Goal: Transaction & Acquisition: Purchase product/service

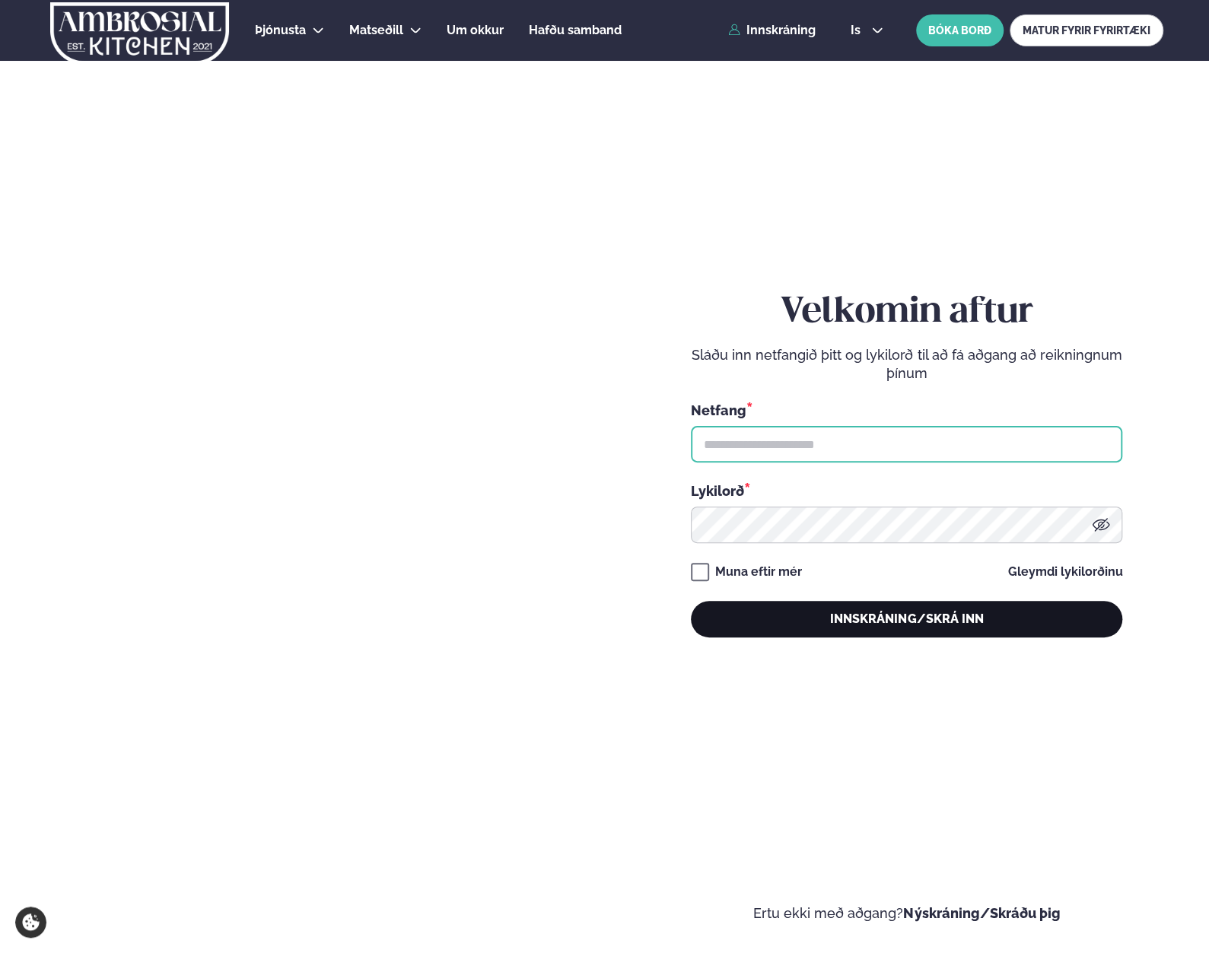
type input "**********"
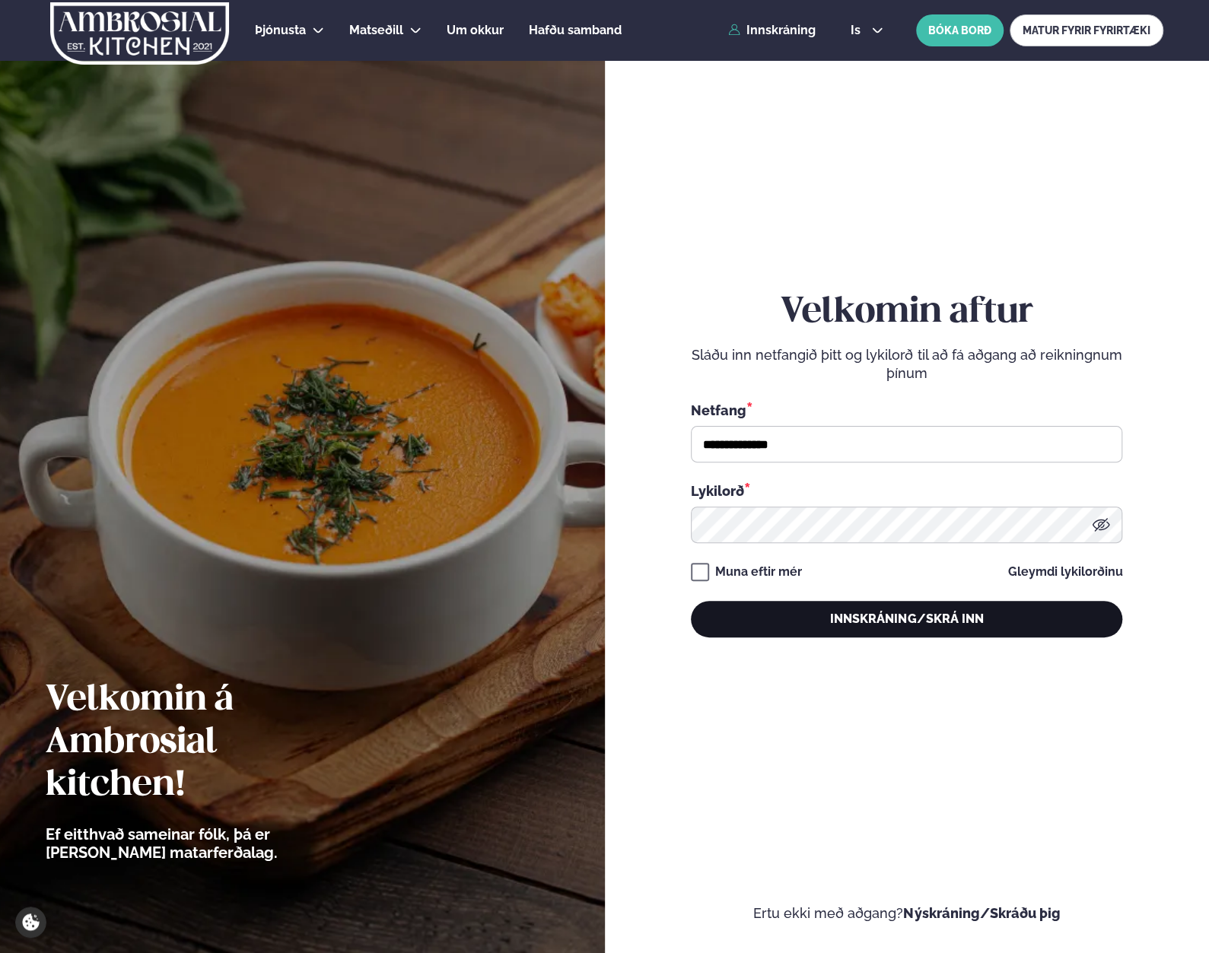
click at [892, 619] on button "Innskráning/Skrá inn" at bounding box center [906, 619] width 431 height 37
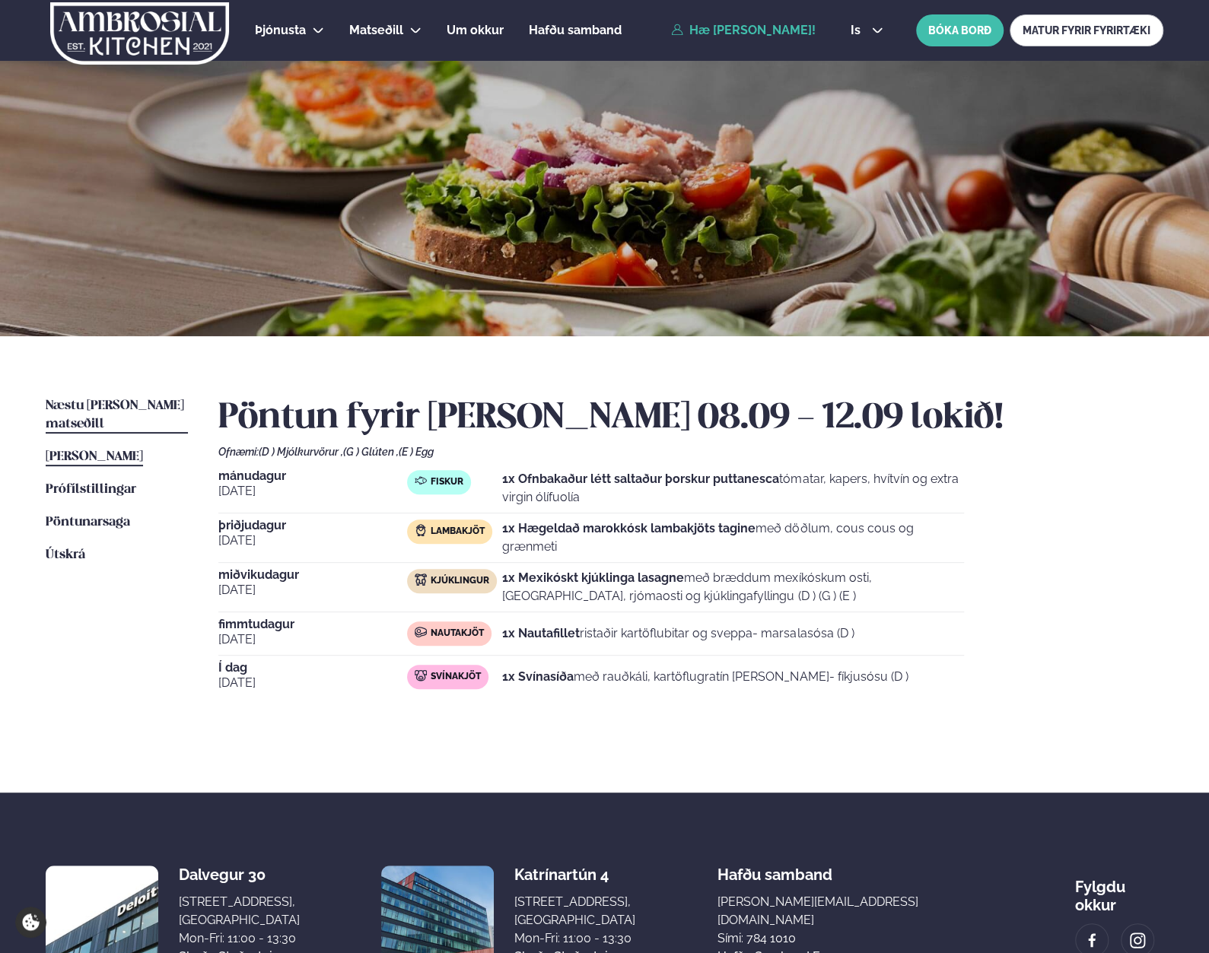
click at [108, 406] on span "Næstu [PERSON_NAME] matseðill" at bounding box center [115, 414] width 138 height 31
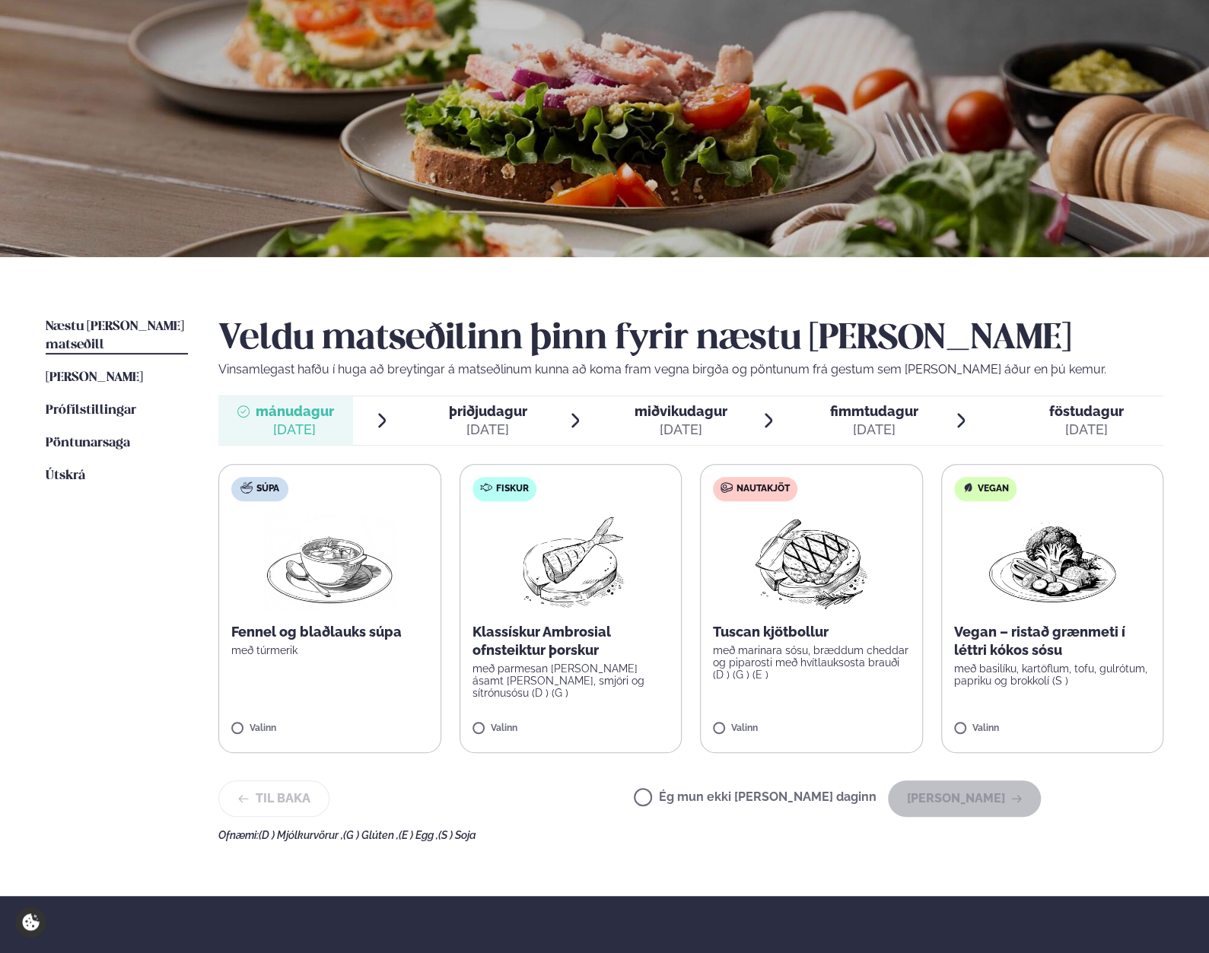
scroll to position [152, 0]
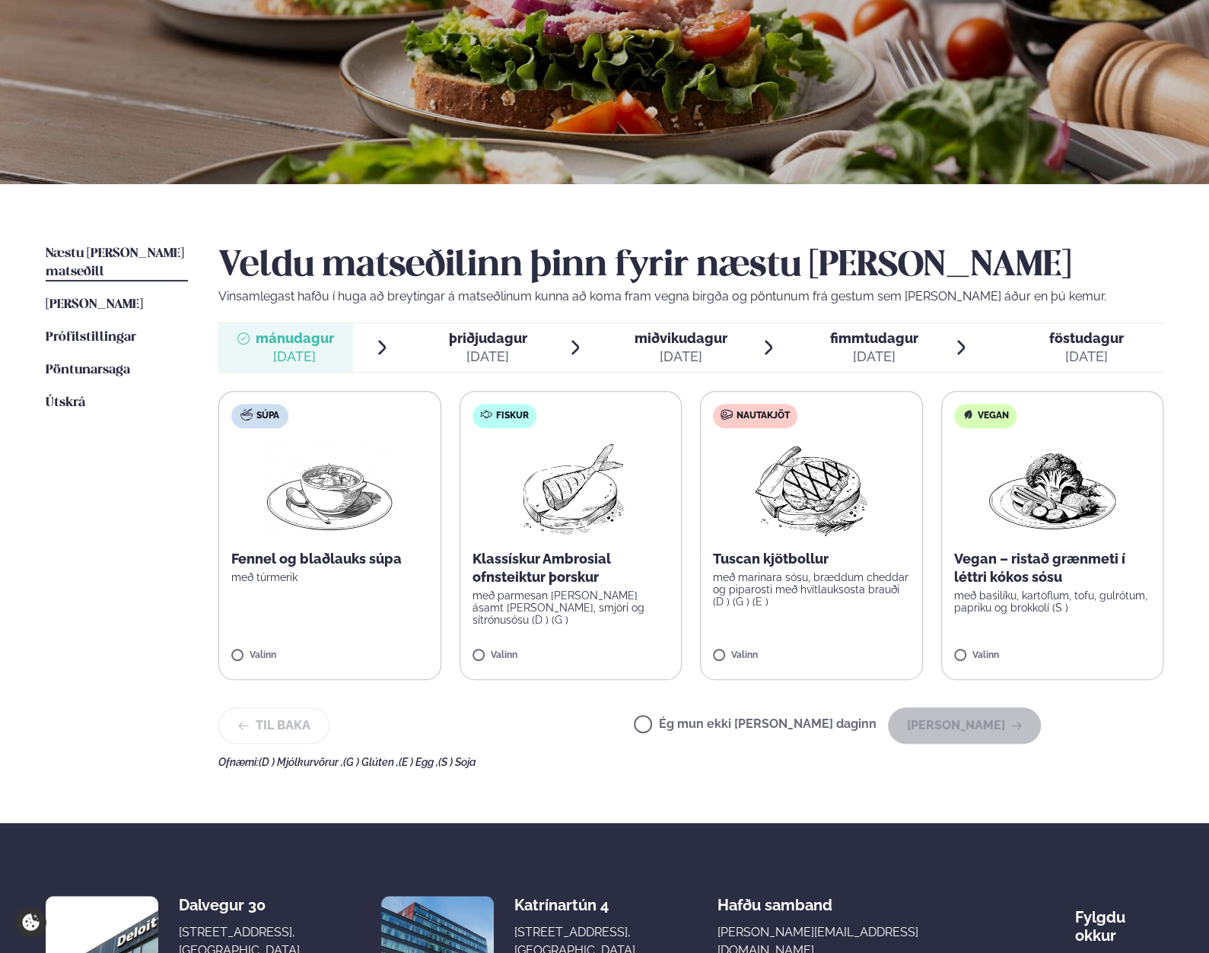
click at [825, 498] on img at bounding box center [811, 489] width 135 height 97
click at [1010, 725] on button "[PERSON_NAME]" at bounding box center [964, 726] width 153 height 37
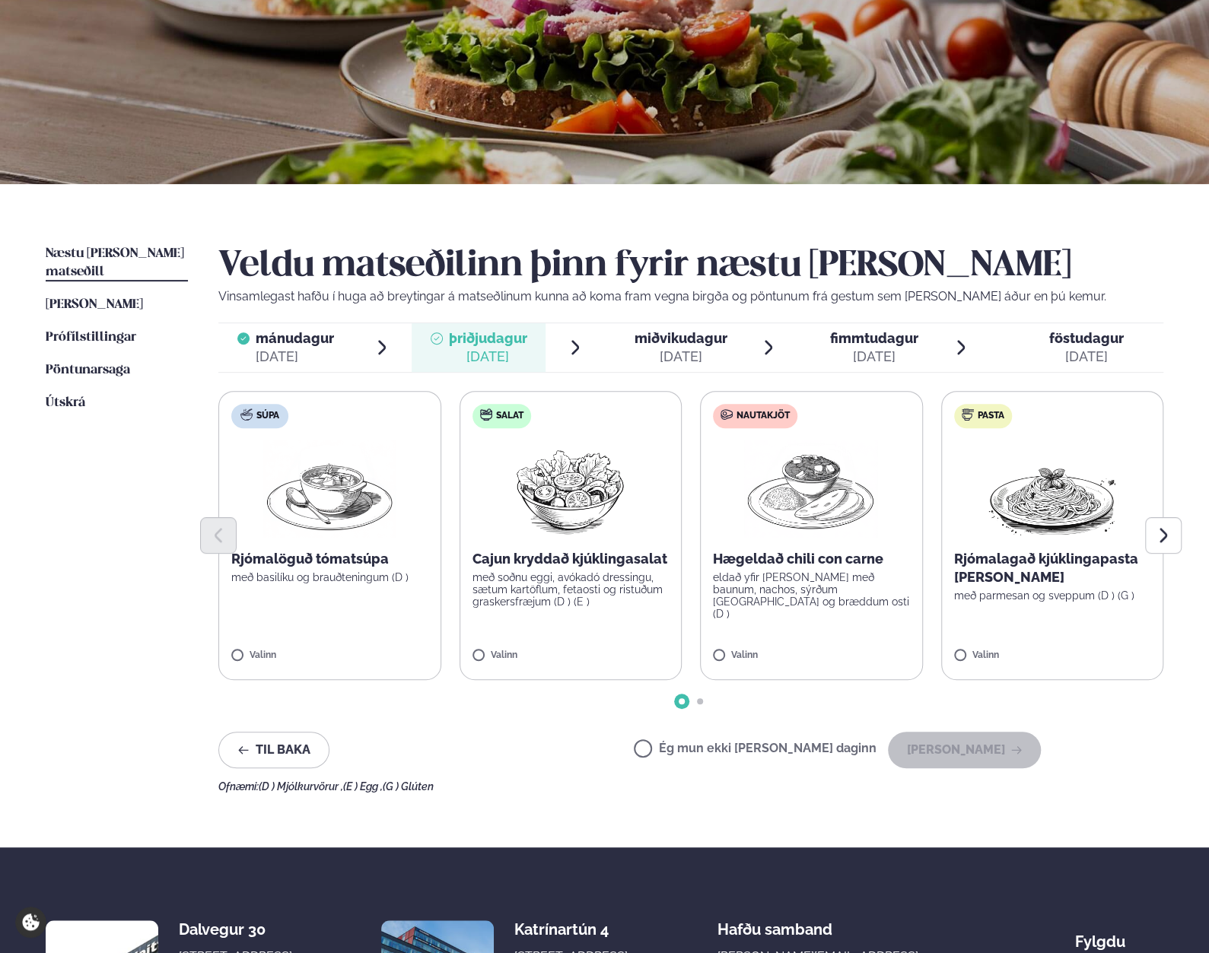
click at [790, 497] on img at bounding box center [811, 489] width 134 height 97
click at [976, 749] on button "[PERSON_NAME]" at bounding box center [964, 750] width 153 height 37
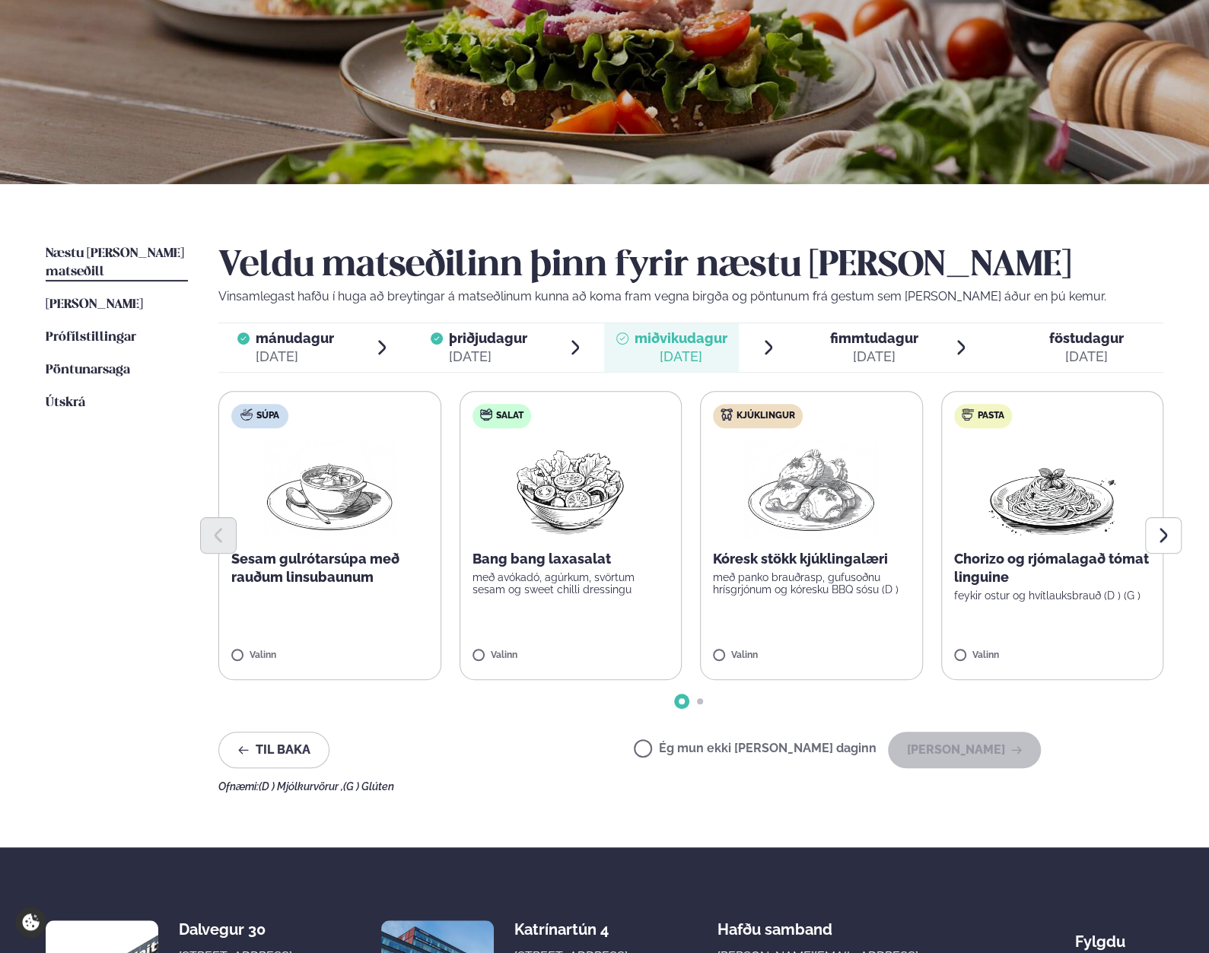
click at [811, 477] on img at bounding box center [811, 489] width 134 height 97
click at [960, 745] on button "[PERSON_NAME]" at bounding box center [964, 750] width 153 height 37
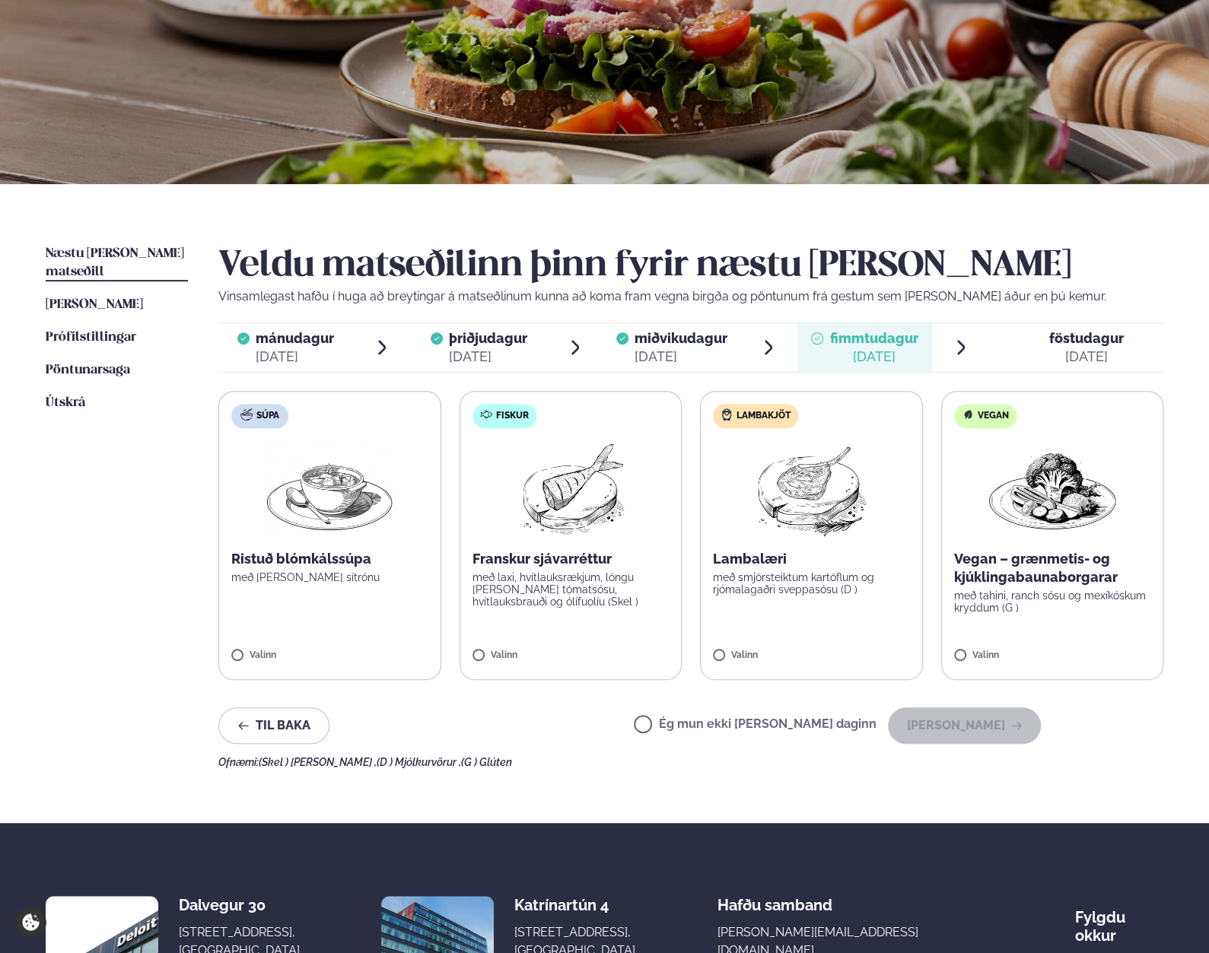
click at [844, 517] on img at bounding box center [811, 489] width 135 height 97
click at [1005, 728] on button "[PERSON_NAME]" at bounding box center [964, 726] width 153 height 37
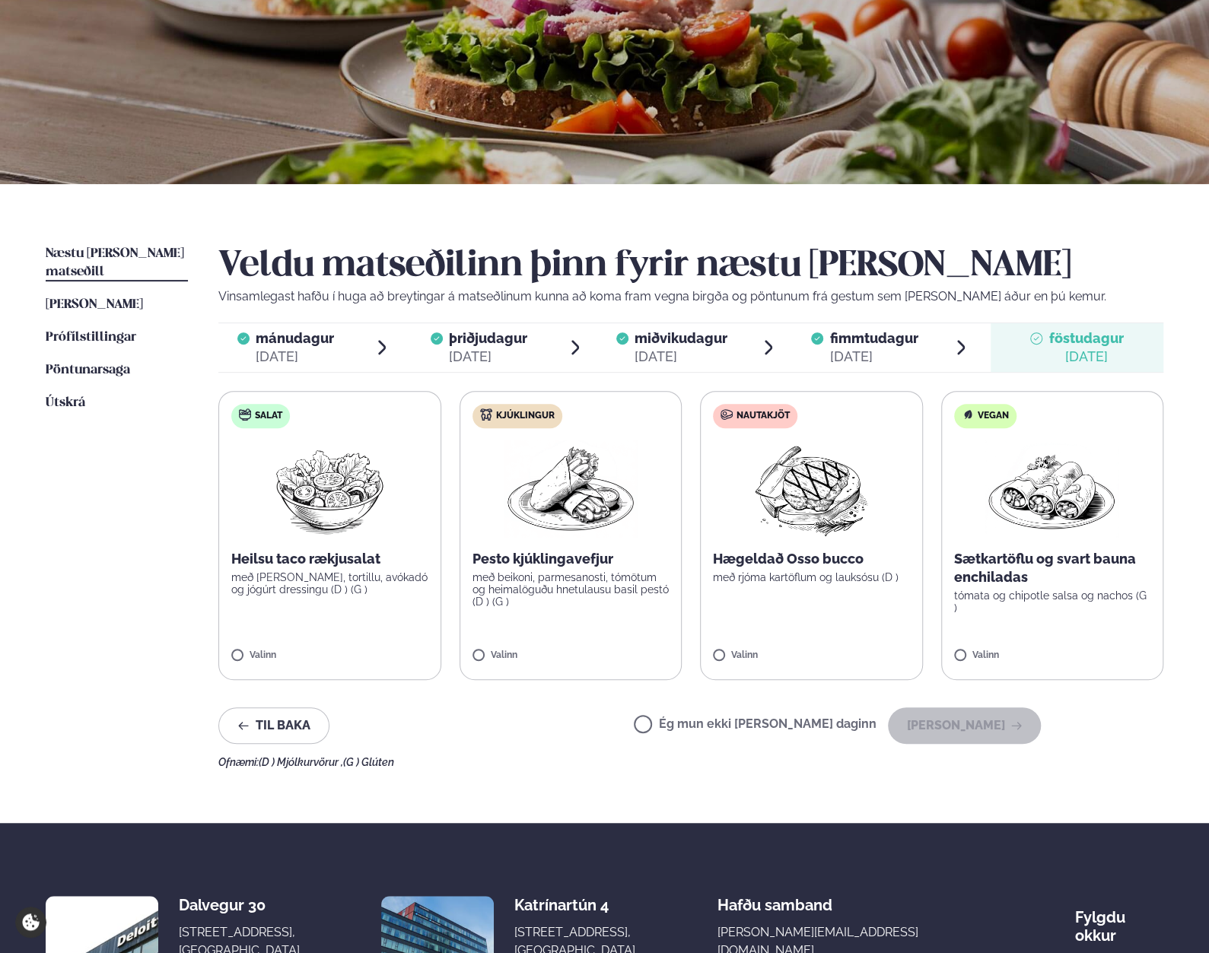
click at [826, 474] on img at bounding box center [811, 489] width 135 height 97
click at [984, 714] on button "[PERSON_NAME]" at bounding box center [964, 726] width 153 height 37
